Goal: Information Seeking & Learning: Stay updated

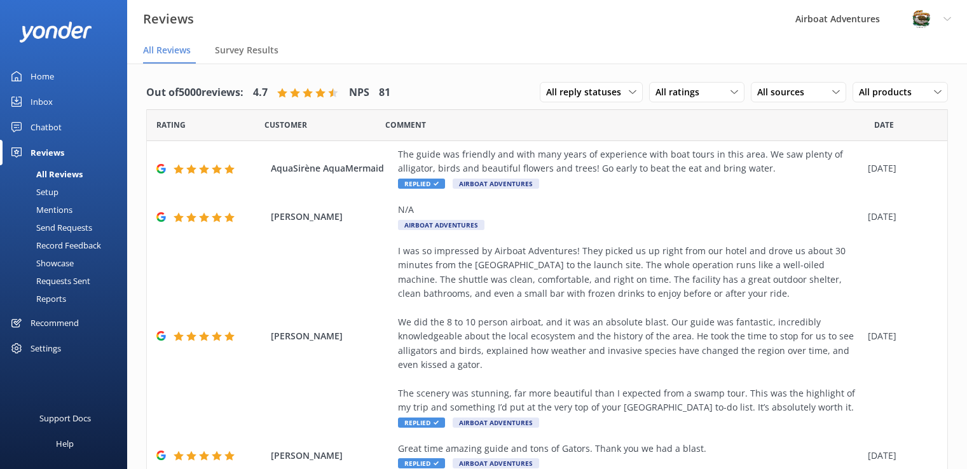
scroll to position [25, 0]
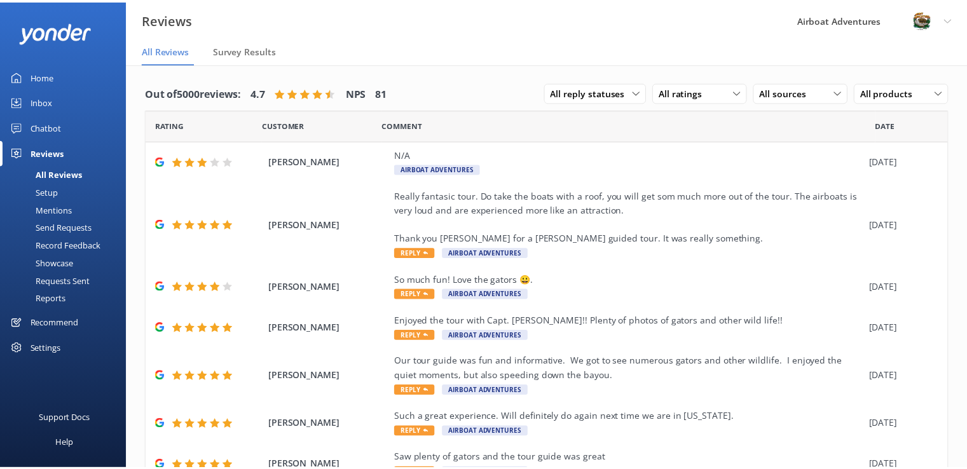
scroll to position [25, 0]
